Goal: Task Accomplishment & Management: Complete application form

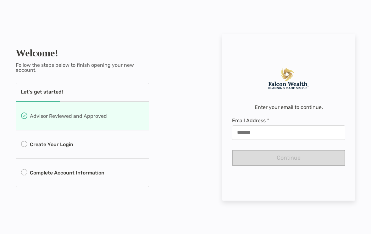
click at [91, 112] on p "Advisor Reviewed and Approved" at bounding box center [68, 116] width 77 height 8
click at [88, 143] on div "Create Your Login" at bounding box center [82, 144] width 133 height 28
click at [89, 175] on p "Complete Account Information" at bounding box center [67, 173] width 75 height 8
click at [247, 130] on input "Email Address *" at bounding box center [289, 132] width 112 height 5
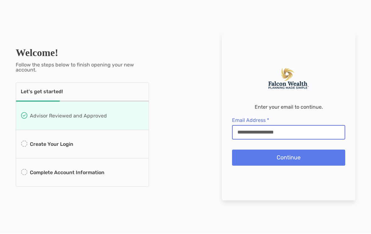
type input "**********"
click at [301, 156] on button "Continue" at bounding box center [288, 158] width 113 height 16
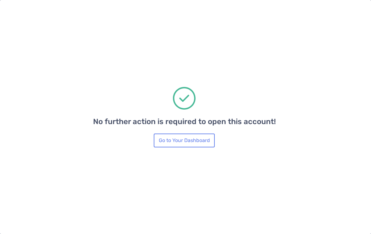
click at [193, 141] on button "Go to Your Dashboard" at bounding box center [184, 140] width 61 height 14
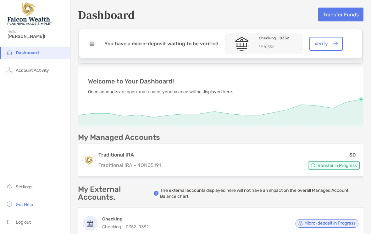
click at [22, 225] on span "Log out" at bounding box center [23, 221] width 15 height 5
